Goal: Task Accomplishment & Management: Use online tool/utility

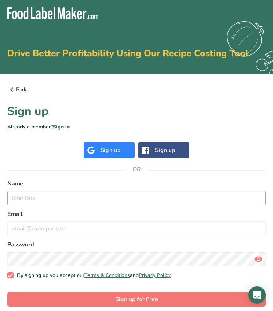
scroll to position [7, 0]
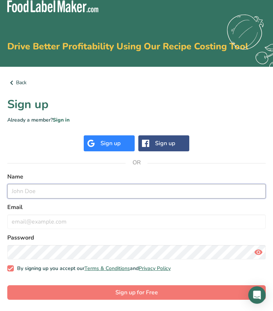
click at [99, 190] on input "text" at bounding box center [136, 191] width 258 height 15
type input "[PERSON_NAME]"
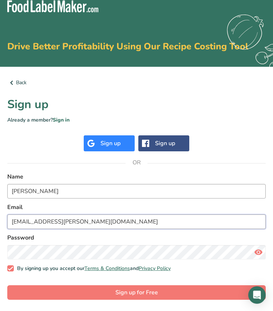
type input "[EMAIL_ADDRESS][PERSON_NAME][DOMAIN_NAME]"
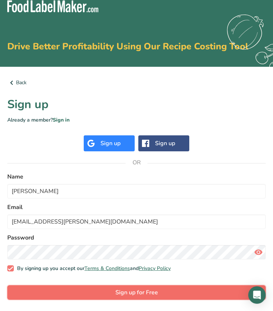
click at [120, 293] on span "Sign up for Free" at bounding box center [136, 292] width 43 height 9
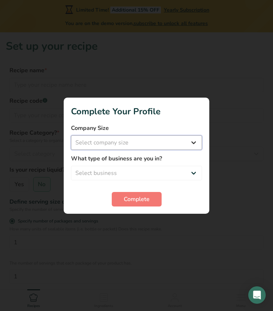
click at [162, 141] on select "Select company size Fewer than 10 Employees 10 to 50 Employees 51 to 500 Employ…" at bounding box center [136, 143] width 131 height 15
select select "1"
click at [71, 136] on select "Select company size Fewer than 10 Employees 10 to 50 Employees 51 to 500 Employ…" at bounding box center [136, 143] width 131 height 15
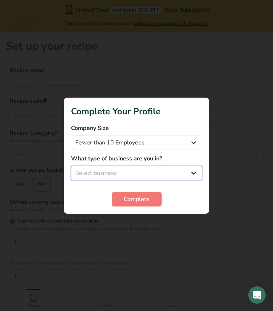
click at [149, 167] on select "Select business Packaged Food Manufacturer Restaurant & Cafe Bakery Meal Plans …" at bounding box center [136, 173] width 131 height 15
select select "5"
click at [71, 166] on select "Select business Packaged Food Manufacturer Restaurant & Cafe Bakery Meal Plans …" at bounding box center [136, 173] width 131 height 15
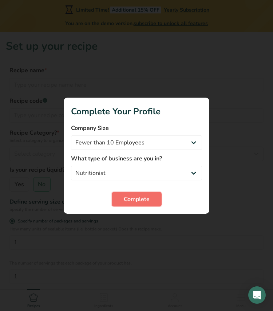
click at [134, 199] on span "Complete" at bounding box center [137, 199] width 26 height 9
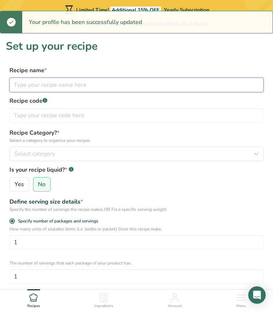
click at [113, 88] on input "text" at bounding box center [136, 85] width 254 height 15
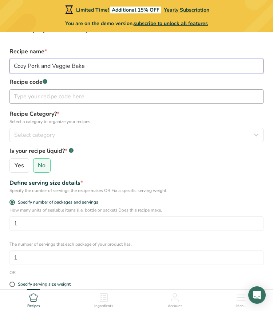
scroll to position [23, 0]
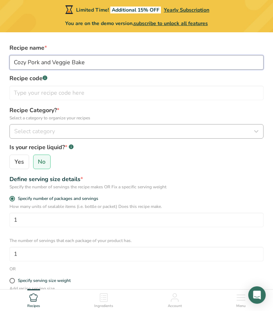
type input "Cozy Pork and Veggie Bake"
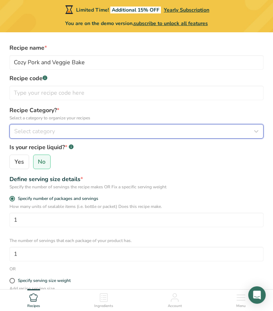
click at [60, 132] on div "Select category" at bounding box center [134, 131] width 240 height 9
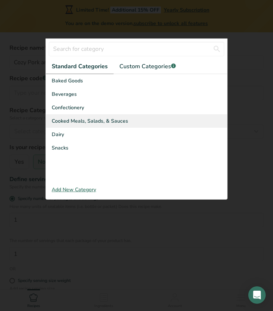
click at [125, 117] on div "Cooked Meals, Salads, & Sauces" at bounding box center [136, 120] width 181 height 13
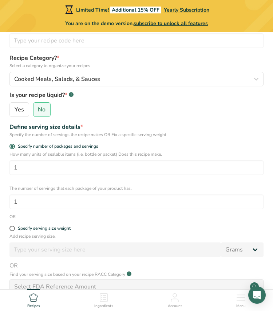
scroll to position [78, 0]
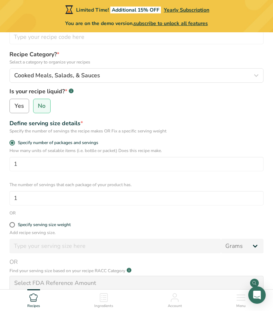
click at [20, 107] on span "Yes" at bounding box center [19, 105] width 9 height 7
click at [15, 107] on input "Yes" at bounding box center [12, 106] width 5 height 5
radio input "true"
radio input "false"
select select "22"
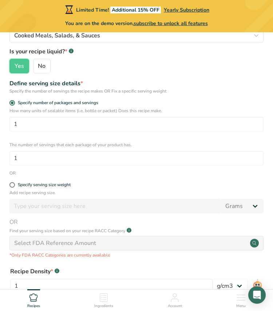
scroll to position [119, 0]
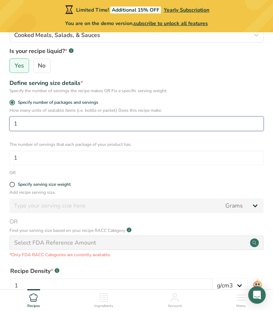
click at [88, 126] on input "1" at bounding box center [136, 124] width 254 height 15
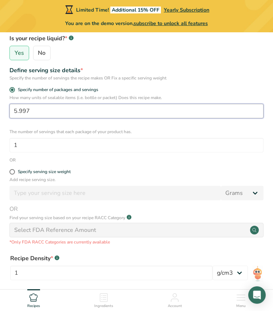
scroll to position [133, 0]
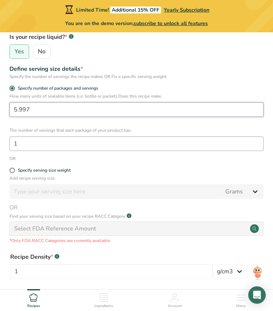
type input "5.997"
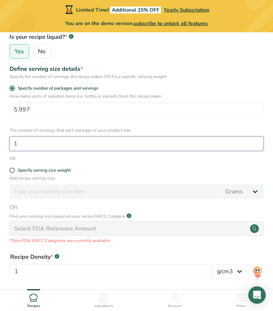
click at [53, 146] on input "1" at bounding box center [136, 144] width 254 height 15
type input "6"
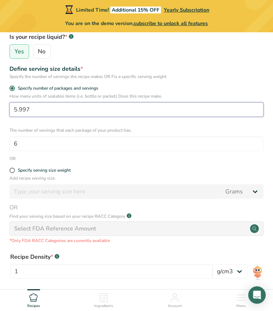
drag, startPoint x: 34, startPoint y: 110, endPoint x: 11, endPoint y: 110, distance: 23.6
click at [11, 110] on input "5.997" at bounding box center [136, 109] width 254 height 15
type input "1"
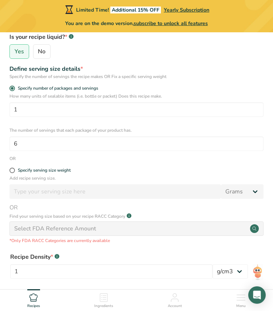
click at [68, 163] on form "Recipe name * Cozy Pork and Veggie Bake Recipe code .a-a{fill:#347362;}.b-a{fil…" at bounding box center [136, 138] width 261 height 410
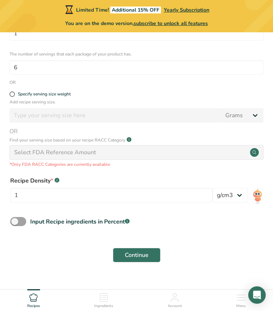
scroll to position [222, 0]
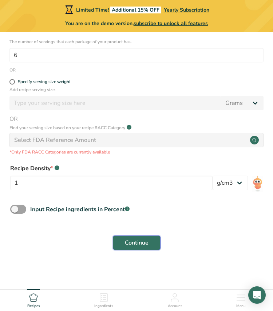
click at [148, 246] on span "Continue" at bounding box center [137, 243] width 24 height 9
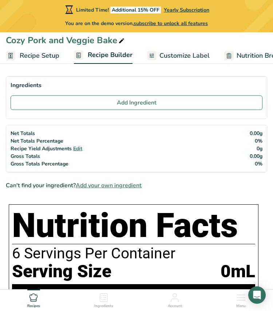
scroll to position [25, 0]
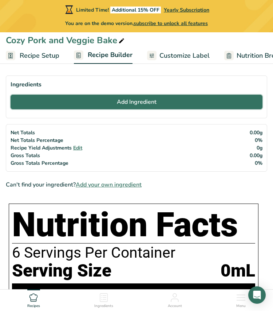
click at [146, 101] on span "Add Ingredient" at bounding box center [137, 102] width 40 height 9
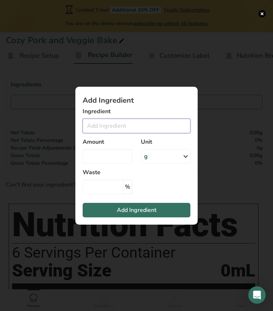
click at [132, 128] on input "Add ingredient modal" at bounding box center [136, 126] width 108 height 15
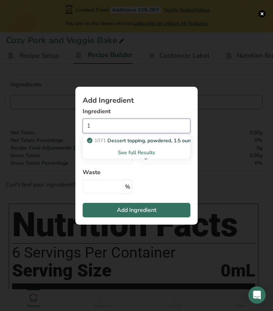
type input "1"
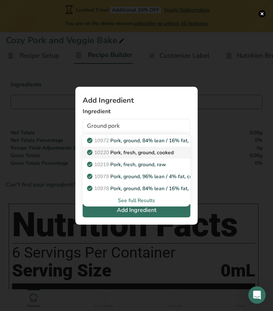
click at [156, 153] on p "10220 Pork, fresh, ground, cooked" at bounding box center [130, 153] width 85 height 8
type input "Pork, fresh, ground, cooked"
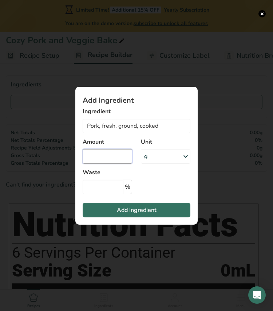
click at [120, 156] on input "Add ingredient modal" at bounding box center [106, 156] width 49 height 15
type input "1.5"
click at [184, 154] on icon "Add ingredient modal" at bounding box center [185, 156] width 9 height 13
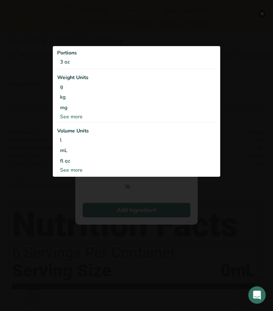
click at [82, 117] on div "See more" at bounding box center [136, 117] width 158 height 8
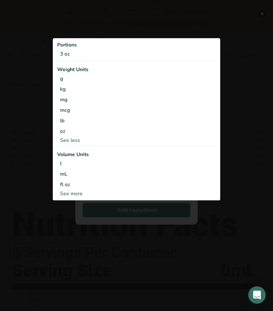
click at [77, 193] on div "See more" at bounding box center [136, 194] width 158 height 8
select select "22"
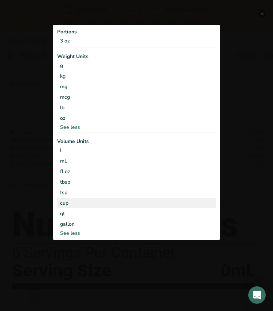
click at [73, 205] on div "cup" at bounding box center [136, 203] width 153 height 8
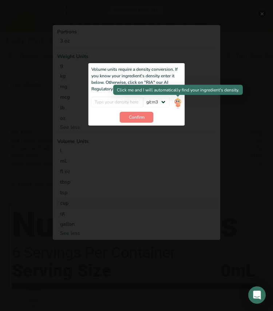
click at [177, 101] on img "Add ingredient modal" at bounding box center [177, 103] width 8 height 13
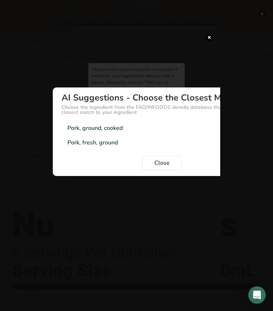
click at [103, 128] on div "Pork, ground, cooked" at bounding box center [94, 128] width 55 height 9
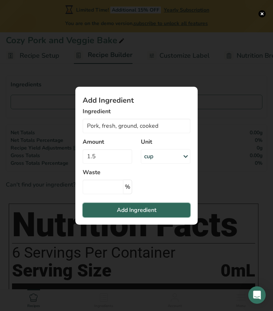
click at [148, 210] on span "Add Ingredient" at bounding box center [137, 210] width 40 height 9
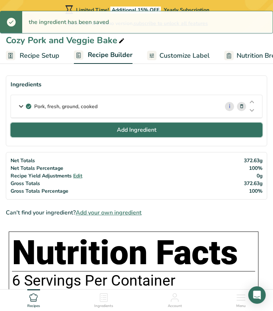
click at [134, 130] on span "Add Ingredient" at bounding box center [137, 130] width 40 height 9
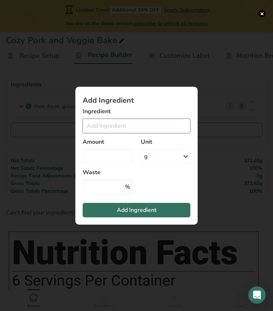
click at [122, 125] on input "Add ingredient modal" at bounding box center [136, 126] width 108 height 15
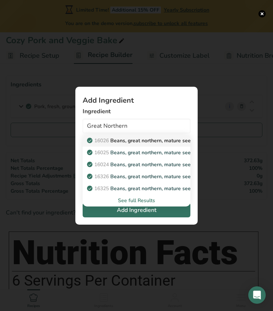
click at [139, 144] on p "16026 Beans, great northern, mature seeds, canned" at bounding box center [151, 141] width 127 height 8
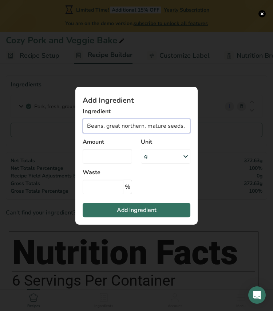
click at [178, 125] on input "Beans, great northern, mature seeds, canned" at bounding box center [136, 126] width 108 height 15
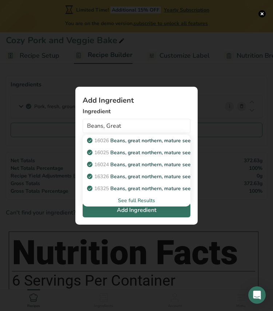
click at [142, 202] on div "See full Results" at bounding box center [136, 201] width 96 height 8
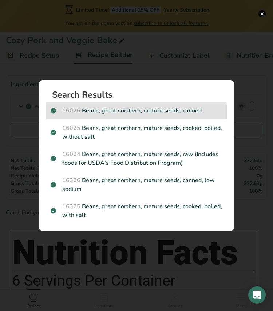
click at [163, 112] on p "16026 Beans, great northern, mature seeds, canned" at bounding box center [136, 110] width 171 height 9
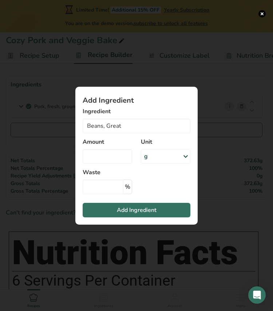
type input "Beans, great northern, mature seeds, canned"
click at [113, 160] on input "Add ingredient modal" at bounding box center [106, 156] width 49 height 15
type input "14.5"
click at [182, 155] on icon "Add ingredient modal" at bounding box center [185, 156] width 9 height 13
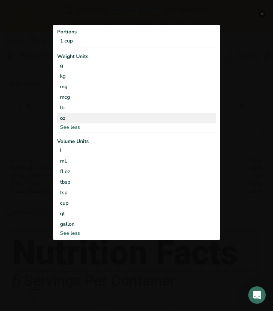
click at [81, 120] on div "oz" at bounding box center [136, 118] width 158 height 11
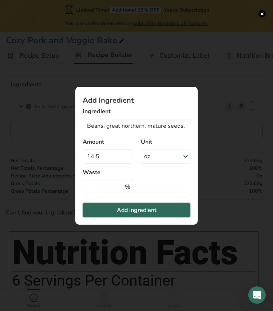
click at [150, 208] on span "Add Ingredient" at bounding box center [137, 210] width 40 height 9
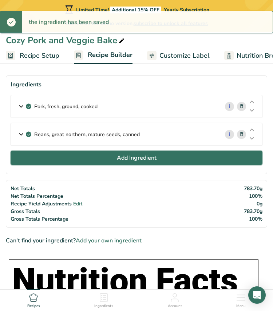
click at [103, 157] on button "Add Ingredient" at bounding box center [136, 158] width 251 height 15
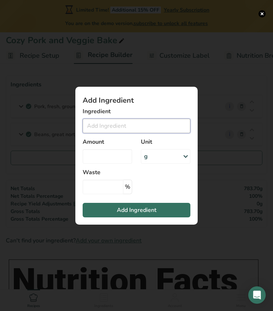
click at [106, 125] on input "Add ingredient modal" at bounding box center [136, 126] width 108 height 15
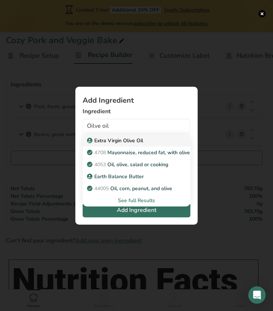
click at [108, 140] on p "Extra Virgin Olive Oil" at bounding box center [115, 141] width 55 height 8
type input "Extra Virgin Olive Oil"
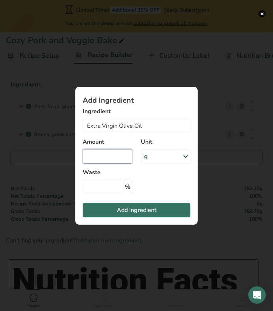
click at [102, 160] on input "Add ingredient modal" at bounding box center [106, 156] width 49 height 15
type input "2"
click at [184, 158] on icon "Add ingredient modal" at bounding box center [185, 156] width 9 height 13
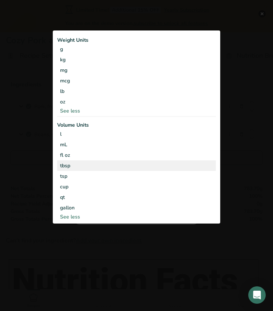
click at [83, 169] on div "tbsp" at bounding box center [136, 166] width 153 height 8
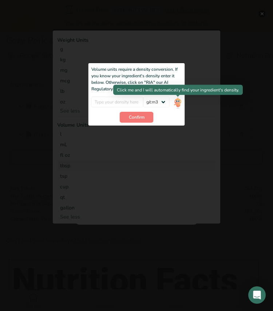
click at [178, 101] on img "Add ingredient modal" at bounding box center [177, 103] width 8 height 13
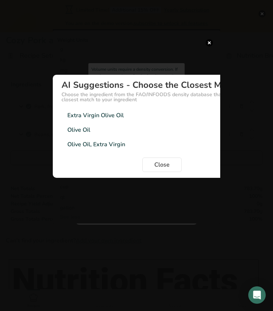
click at [135, 116] on div "Extra Virgin Olive Oil 0.91g/cm3" at bounding box center [161, 115] width 201 height 15
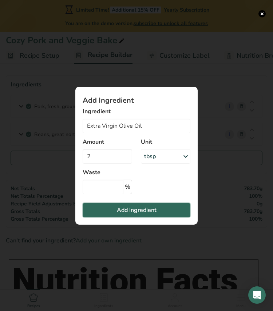
click at [144, 212] on span "Add Ingredient" at bounding box center [137, 210] width 40 height 9
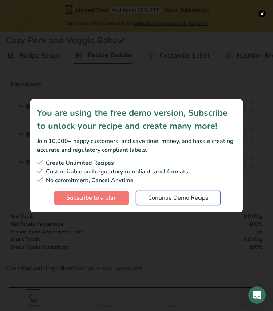
click at [170, 200] on span "Continue Demo Recipe" at bounding box center [178, 198] width 60 height 9
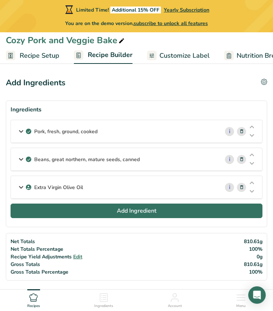
scroll to position [8, 0]
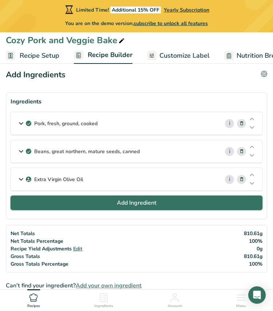
click at [154, 206] on span "Add Ingredient" at bounding box center [137, 203] width 40 height 9
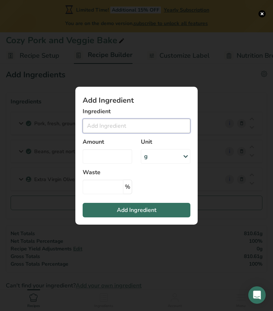
click at [136, 130] on input "Add ingredient modal" at bounding box center [136, 126] width 108 height 15
click at [262, 14] on button "Add ingredient modal" at bounding box center [261, 13] width 7 height 7
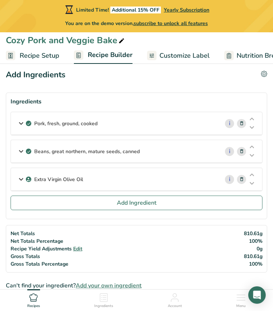
click at [174, 54] on span "Customize Label" at bounding box center [184, 56] width 50 height 10
